Goal: Task Accomplishment & Management: Manage account settings

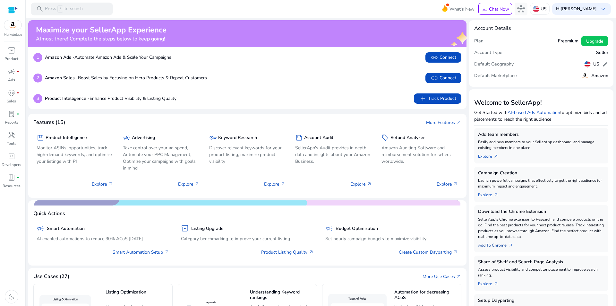
click at [499, 245] on link "Add To Chrome arrow_outward" at bounding box center [498, 243] width 40 height 9
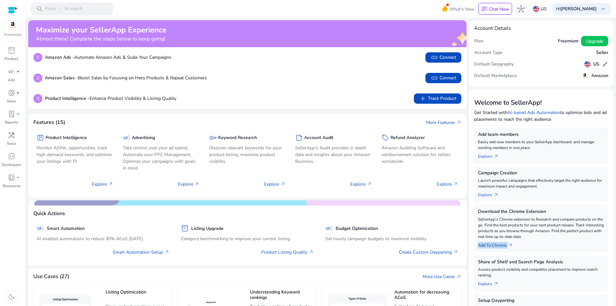
click at [499, 245] on link "Add To Chrome arrow_outward" at bounding box center [498, 243] width 40 height 9
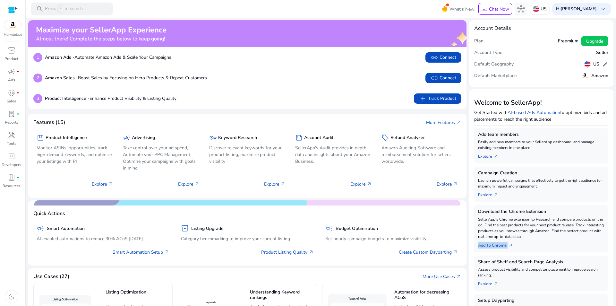
click at [499, 245] on link "Add To Chrome arrow_outward" at bounding box center [498, 243] width 40 height 9
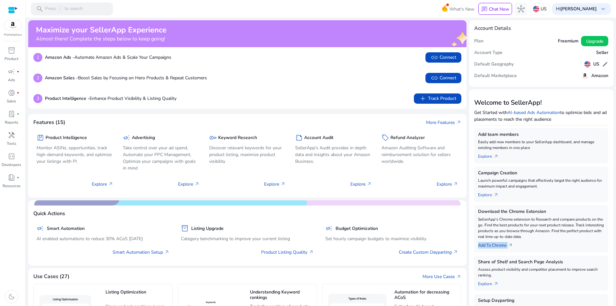
click at [499, 245] on link "Add To Chrome arrow_outward" at bounding box center [498, 243] width 40 height 9
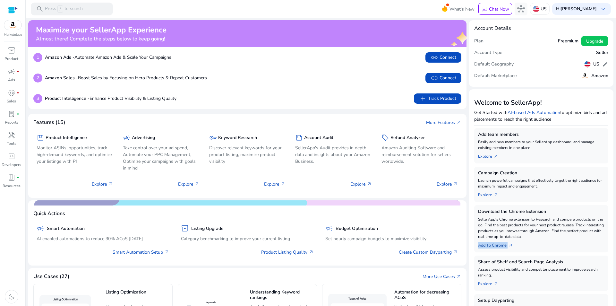
click at [499, 245] on link "Add To Chrome arrow_outward" at bounding box center [498, 243] width 40 height 9
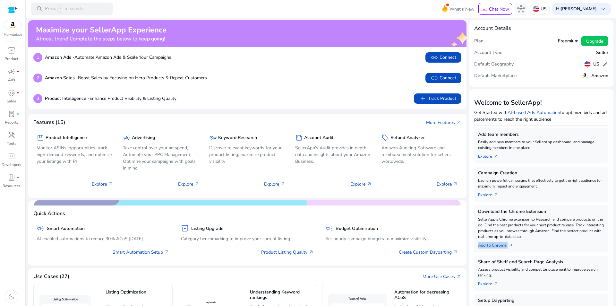
click at [499, 245] on link "Add To Chrome arrow_outward" at bounding box center [498, 243] width 40 height 9
click at [525, 242] on div "Add To Chrome arrow_outward" at bounding box center [541, 243] width 126 height 9
click at [536, 10] on div "US" at bounding box center [540, 9] width 20 height 12
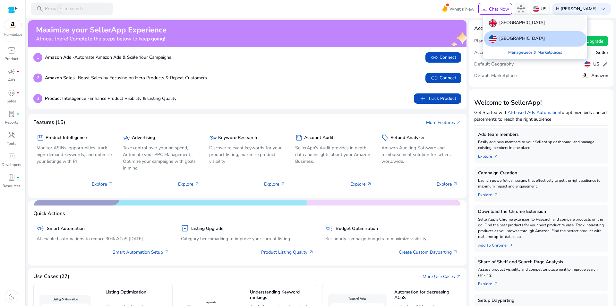
click at [528, 22] on p "[GEOGRAPHIC_DATA]" at bounding box center [522, 23] width 46 height 8
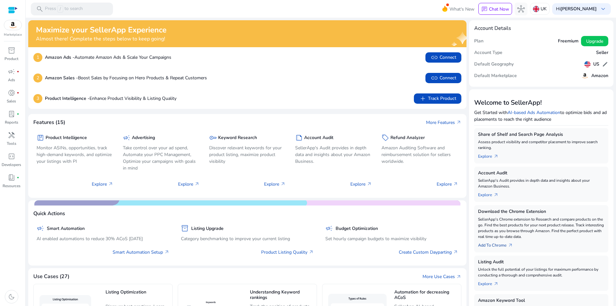
click at [500, 246] on link "Add To Chrome arrow_outward" at bounding box center [498, 243] width 40 height 9
click at [509, 245] on span "arrow_outward" at bounding box center [510, 245] width 5 height 5
click at [533, 248] on div "Add To Chrome arrow_outward" at bounding box center [541, 243] width 126 height 9
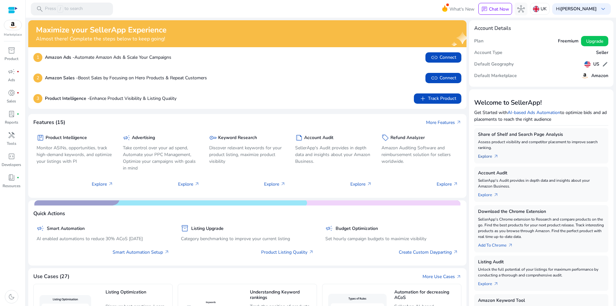
click at [486, 157] on link "Explore arrow_outward" at bounding box center [491, 155] width 26 height 9
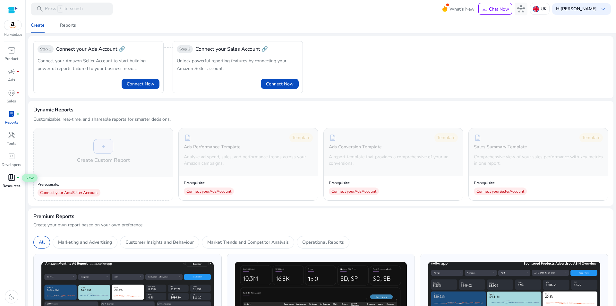
click at [10, 178] on span "book_4" at bounding box center [12, 178] width 8 height 8
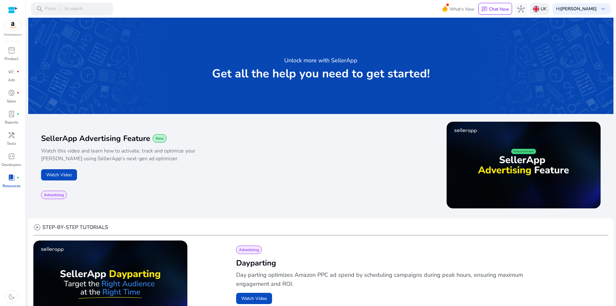
click at [533, 8] on img at bounding box center [536, 9] width 6 height 6
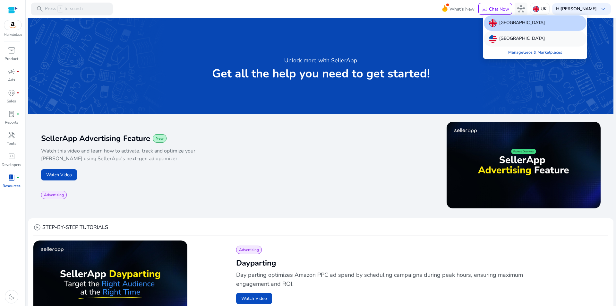
click at [522, 38] on p "[GEOGRAPHIC_DATA]" at bounding box center [522, 39] width 46 height 8
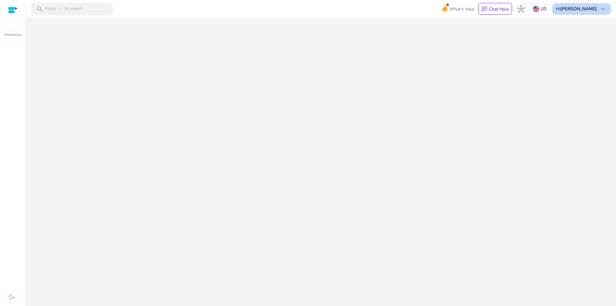
click at [586, 8] on b "[PERSON_NAME]" at bounding box center [579, 9] width 36 height 6
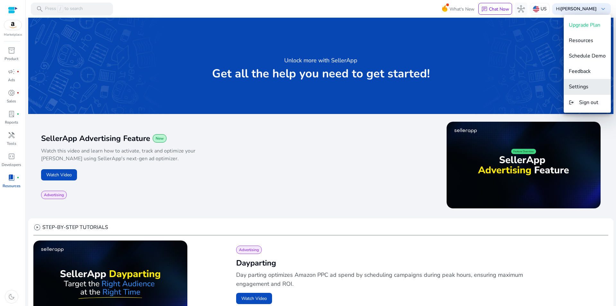
click at [578, 86] on span "Settings" at bounding box center [579, 86] width 20 height 7
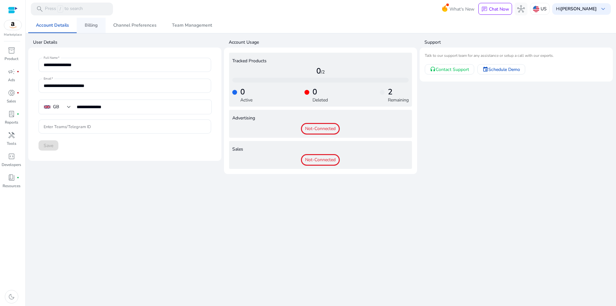
click at [88, 25] on span "Billing" at bounding box center [91, 25] width 13 height 4
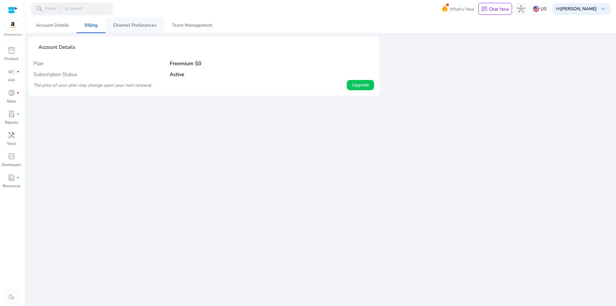
click at [137, 25] on span "Channel Preferences" at bounding box center [134, 25] width 43 height 4
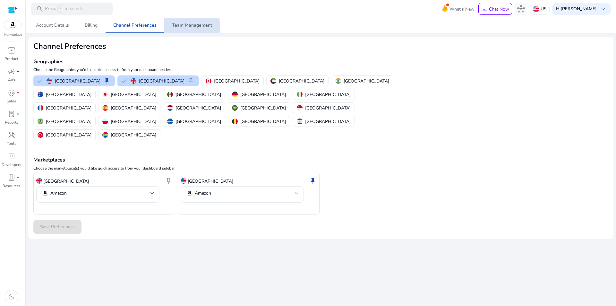
click at [189, 26] on span "Team Management" at bounding box center [192, 25] width 40 height 4
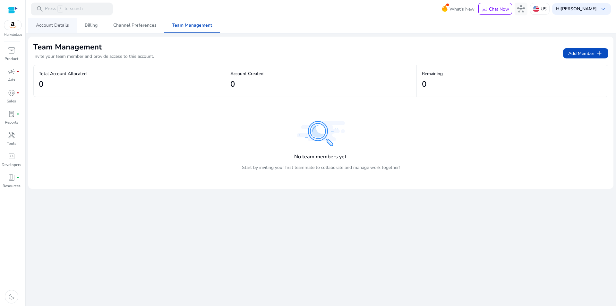
click at [58, 25] on span "Account Details" at bounding box center [52, 25] width 33 height 4
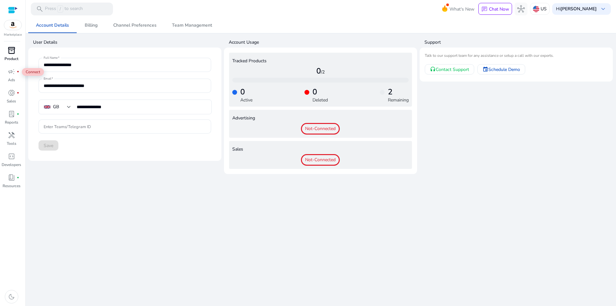
click at [12, 50] on span "inventory_2" at bounding box center [12, 51] width 8 height 8
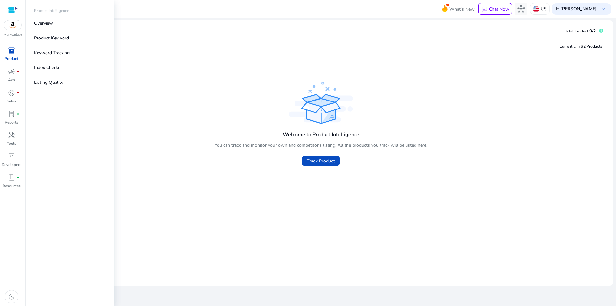
click at [13, 26] on img at bounding box center [12, 25] width 17 height 10
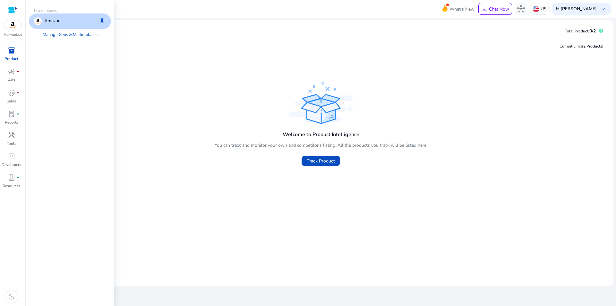
click at [13, 8] on div at bounding box center [13, 9] width 10 height 7
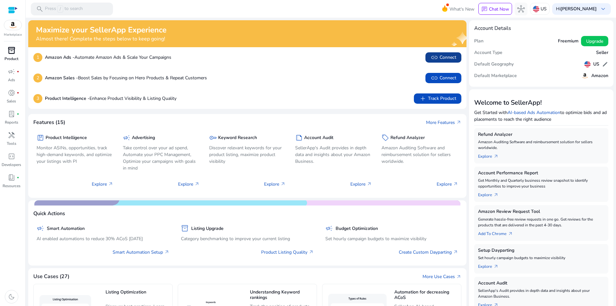
click at [449, 56] on span "link Connect" at bounding box center [444, 58] width 26 height 8
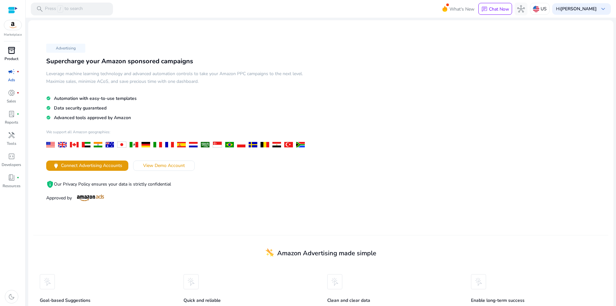
click at [12, 8] on div at bounding box center [13, 9] width 10 height 7
